Goal: Navigation & Orientation: Find specific page/section

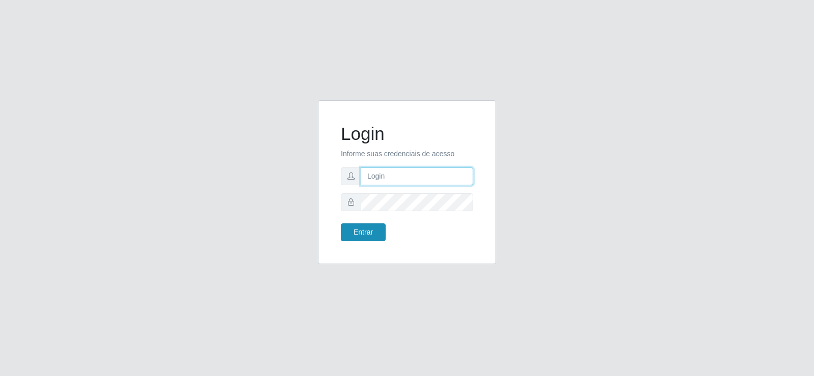
type input "[EMAIL_ADDRESS][DOMAIN_NAME]"
click at [362, 235] on button "Entrar" at bounding box center [363, 232] width 45 height 18
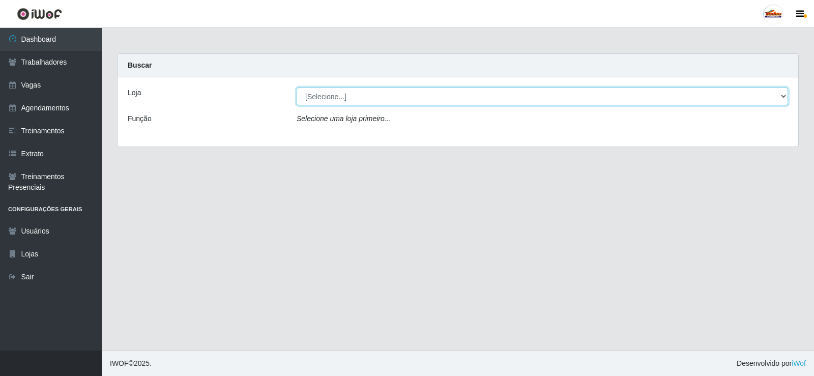
click at [419, 91] on select "[Selecione...] Supermercado Tadeu - [GEOGRAPHIC_DATA]" at bounding box center [541, 96] width 491 height 18
select select "195"
click at [296, 87] on select "[Selecione...] Supermercado Tadeu - [GEOGRAPHIC_DATA]" at bounding box center [541, 96] width 491 height 18
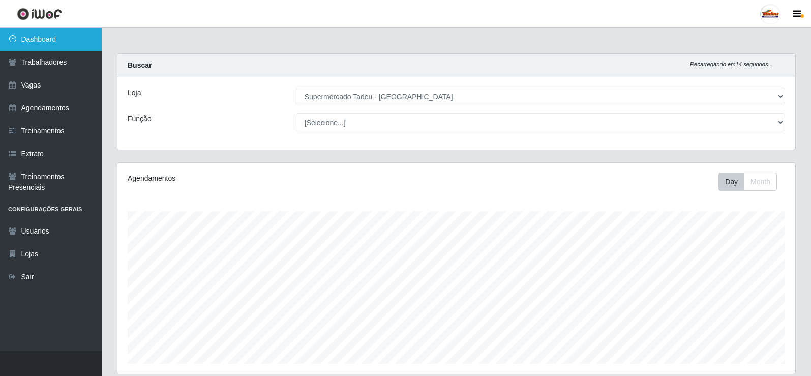
click at [54, 42] on link "Dashboard" at bounding box center [51, 39] width 102 height 23
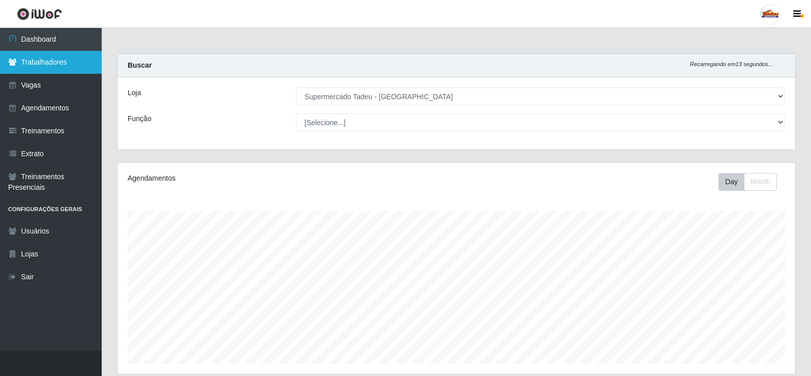
click at [74, 65] on link "Trabalhadores" at bounding box center [51, 62] width 102 height 23
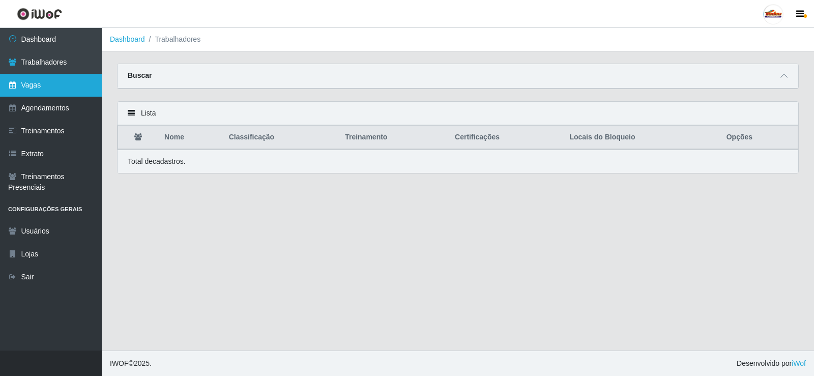
click at [61, 80] on link "Vagas" at bounding box center [51, 85] width 102 height 23
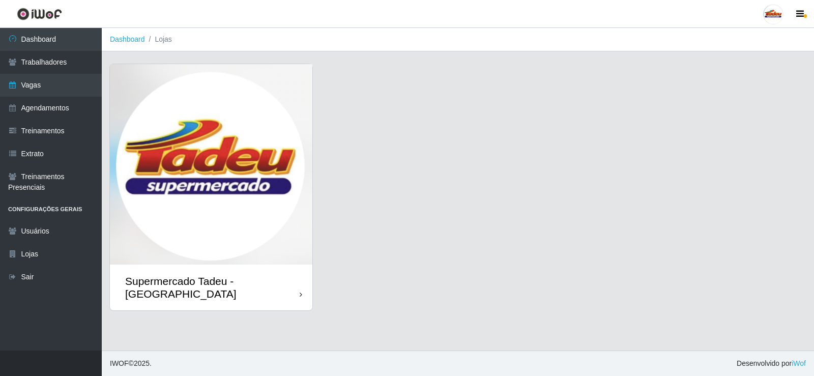
click at [229, 122] on img at bounding box center [211, 164] width 202 height 200
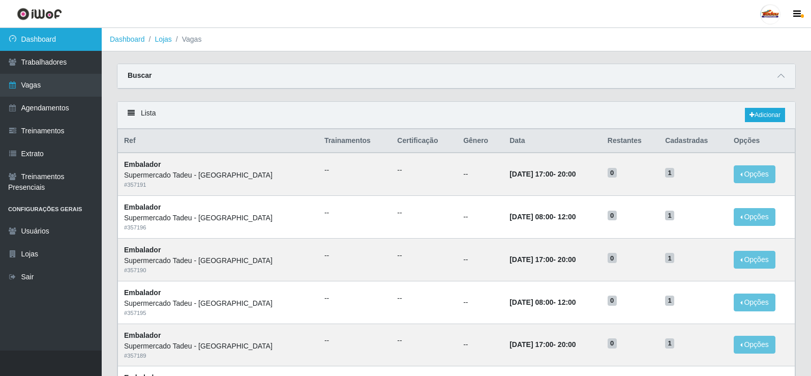
click at [63, 44] on link "Dashboard" at bounding box center [51, 39] width 102 height 23
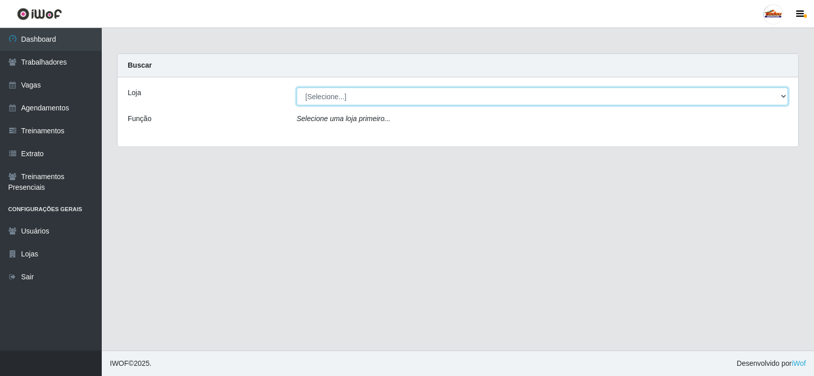
drag, startPoint x: 344, startPoint y: 94, endPoint x: 364, endPoint y: 105, distance: 22.1
click at [363, 93] on select "[Selecione...] Supermercado Tadeu - [GEOGRAPHIC_DATA]" at bounding box center [541, 96] width 491 height 18
select select "195"
click at [296, 87] on select "[Selecione...] Supermercado Tadeu - [GEOGRAPHIC_DATA]" at bounding box center [541, 96] width 491 height 18
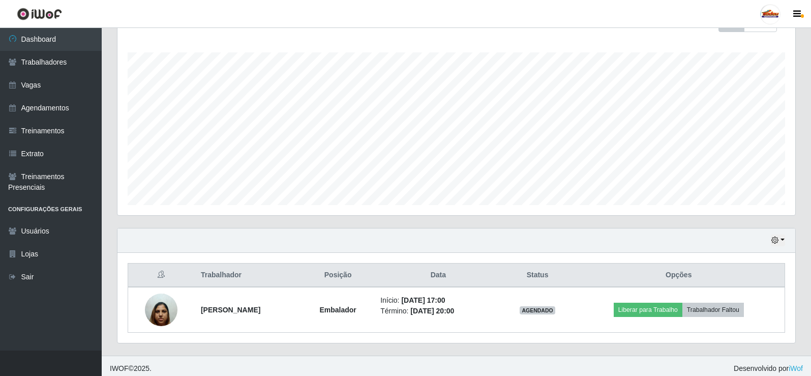
scroll to position [164, 0]
